Goal: Information Seeking & Learning: Find specific fact

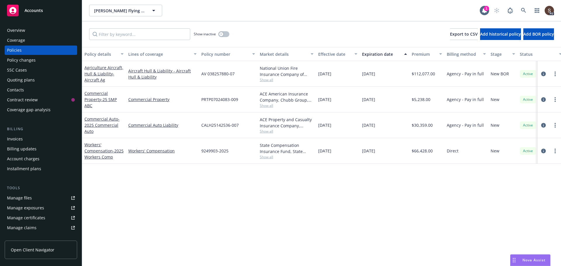
drag, startPoint x: 0, startPoint y: 0, endPoint x: 14, endPoint y: 200, distance: 200.0
click at [14, 200] on div "Manage files" at bounding box center [19, 197] width 25 height 9
drag, startPoint x: 202, startPoint y: 73, endPoint x: 234, endPoint y: 72, distance: 31.8
click at [234, 72] on span "AV 038257880-07" at bounding box center [217, 74] width 33 height 6
copy span "AV 038257880-07"
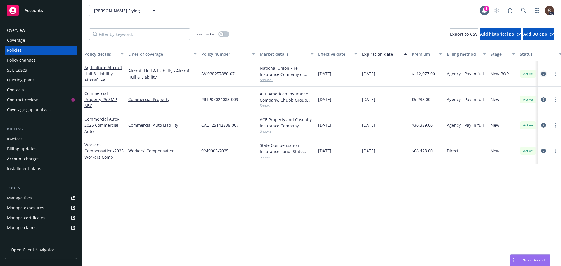
click at [541, 73] on icon "circleInformation" at bounding box center [543, 74] width 5 height 5
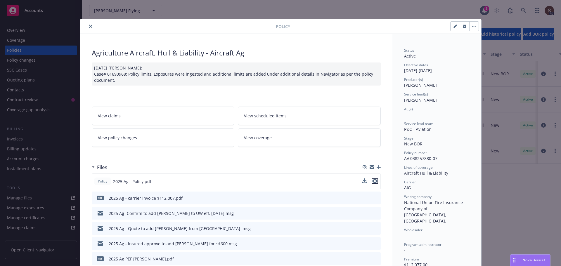
click at [373, 181] on icon "preview file" at bounding box center [374, 181] width 5 height 4
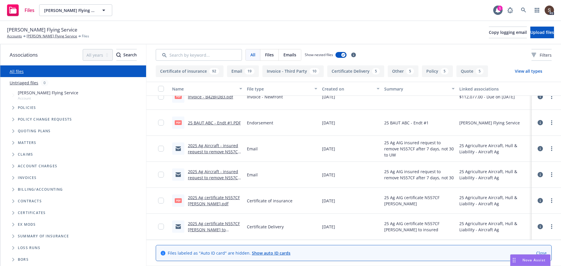
scroll to position [584, 0]
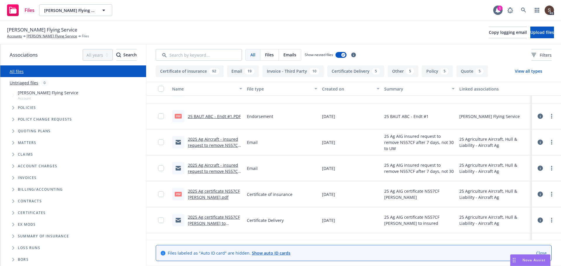
click at [230, 191] on link "2025 Ag certificate N557CF Mike Schoenau.pdf" at bounding box center [214, 194] width 52 height 12
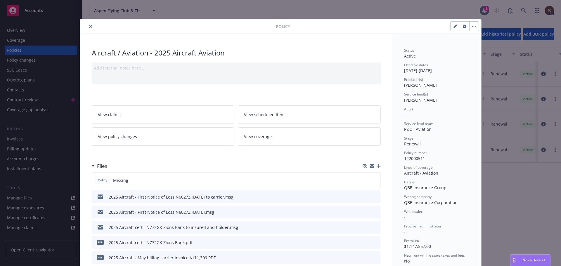
scroll to position [18, 0]
